Goal: Find specific page/section

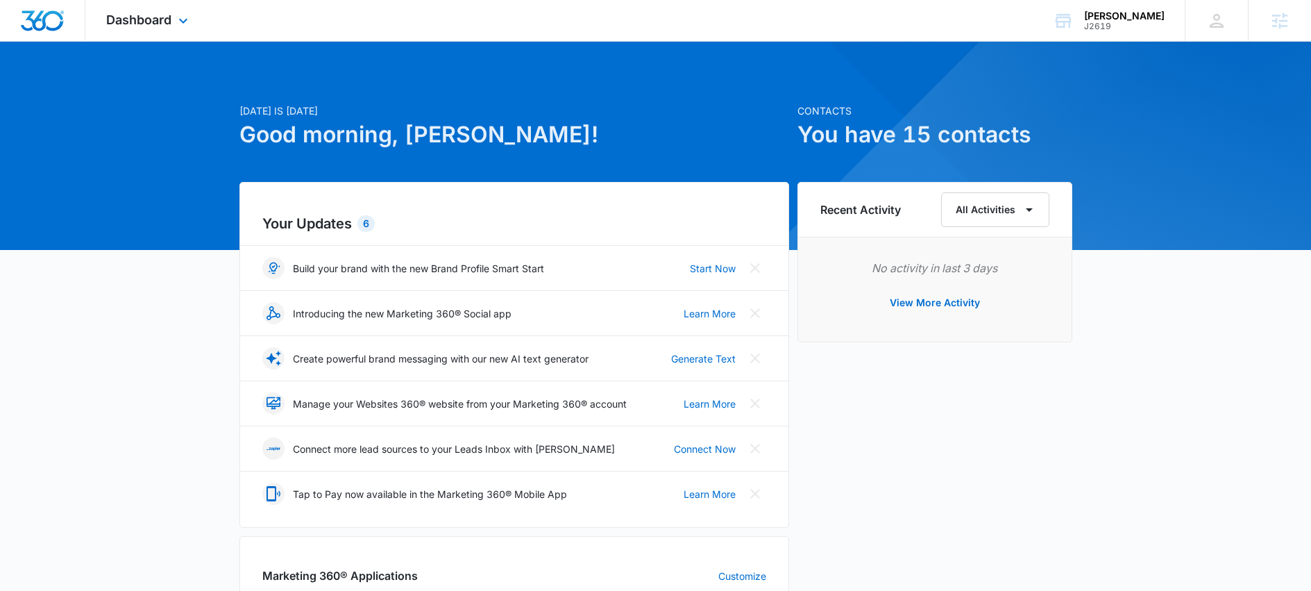
click at [180, 30] on div "Dashboard Apps Reputation Websites Forms CRM Email Social Shop Scheduling Conte…" at bounding box center [148, 20] width 127 height 41
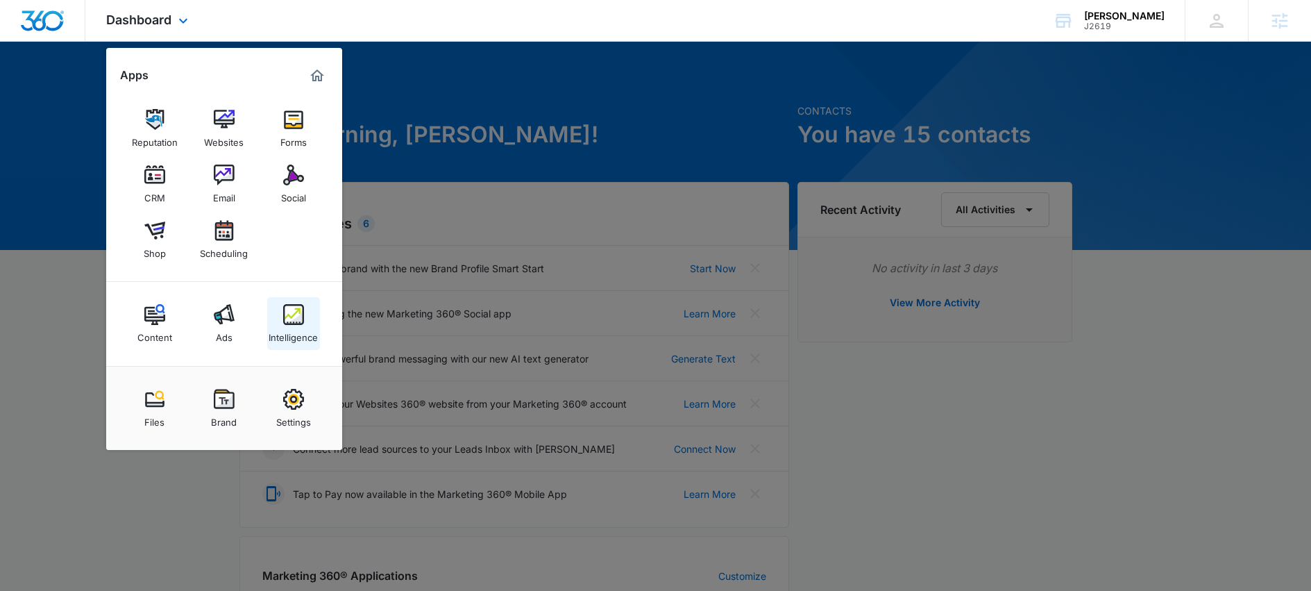
click at [292, 314] on img at bounding box center [293, 314] width 21 height 21
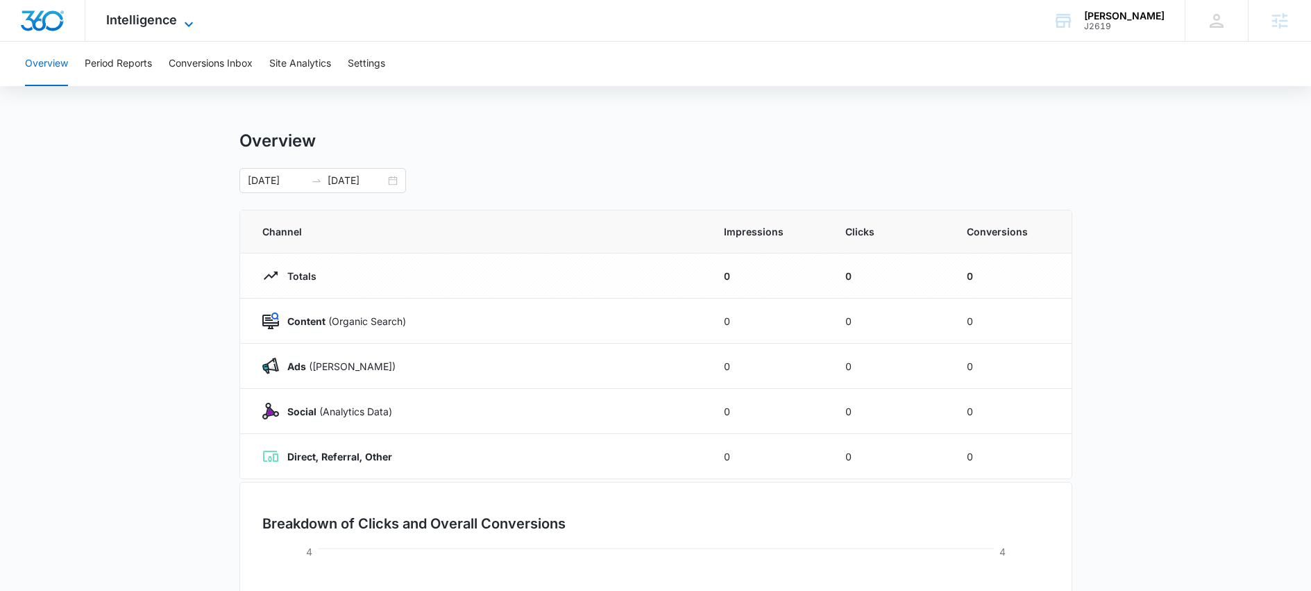
click at [139, 26] on span "Intelligence" at bounding box center [141, 19] width 71 height 15
